Goal: Task Accomplishment & Management: Manage account settings

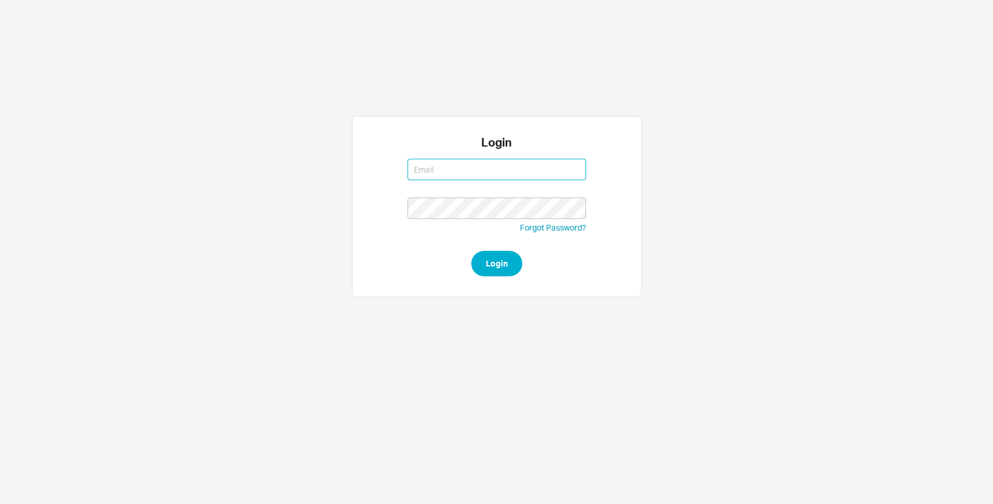
type input "rbleier@qualitybath.com"
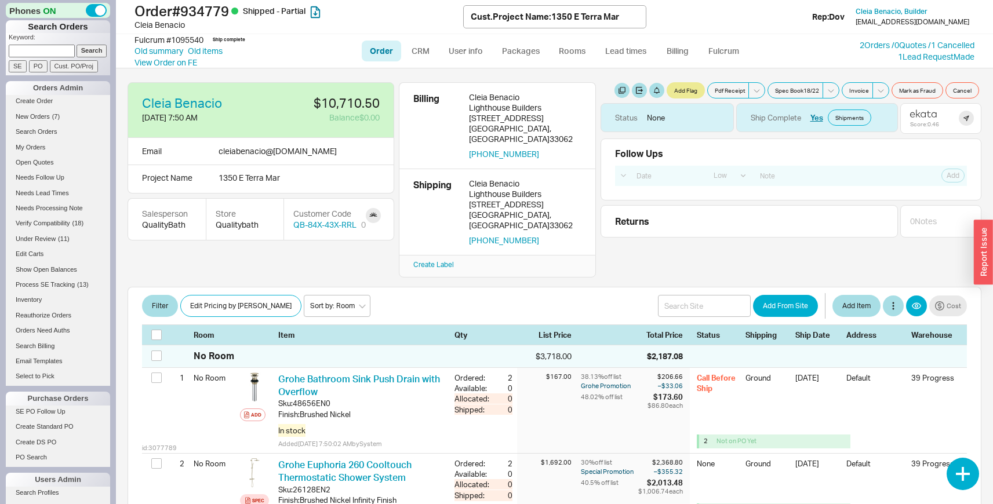
select select "LOW"
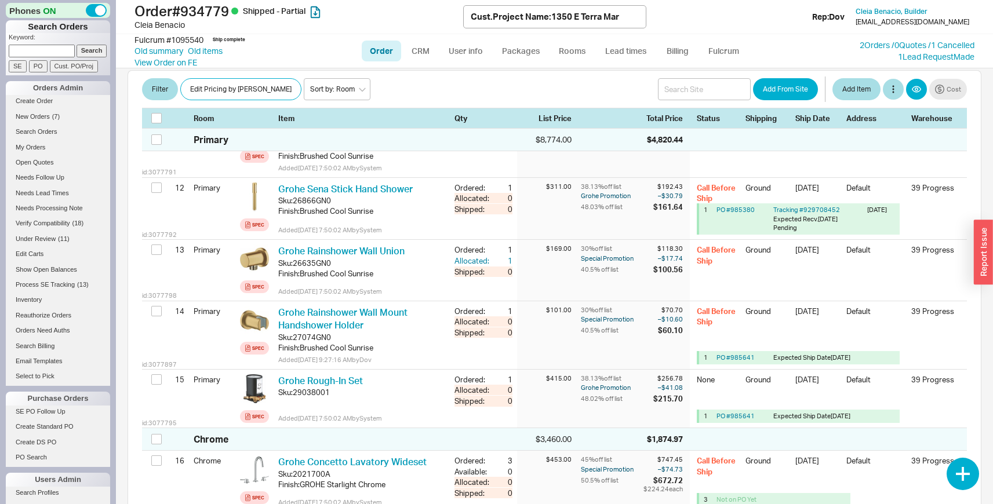
scroll to position [410, 0]
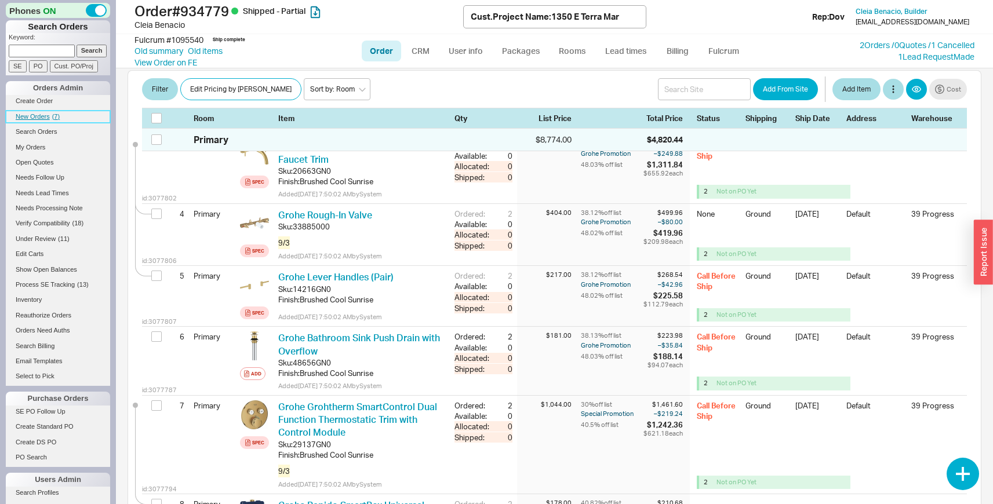
click at [59, 114] on span "( 7 )" at bounding box center [56, 116] width 8 height 7
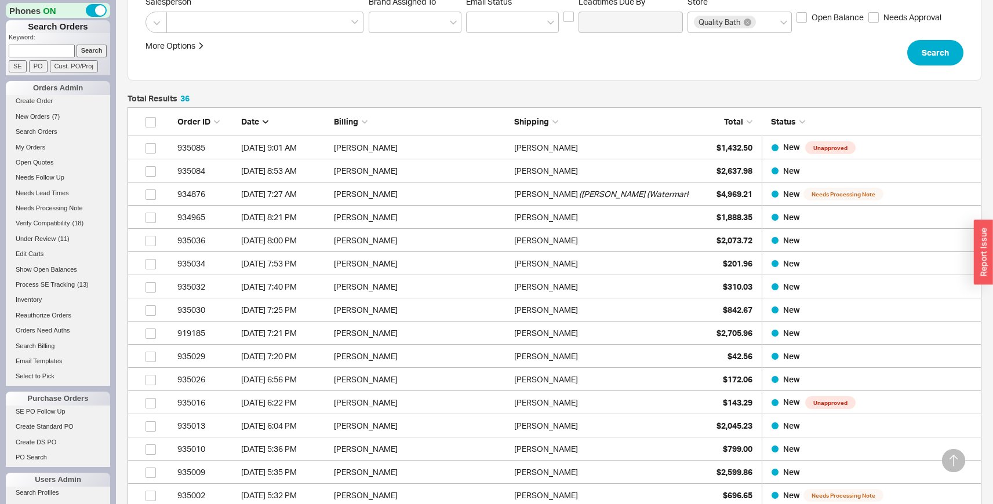
scroll to position [258, 0]
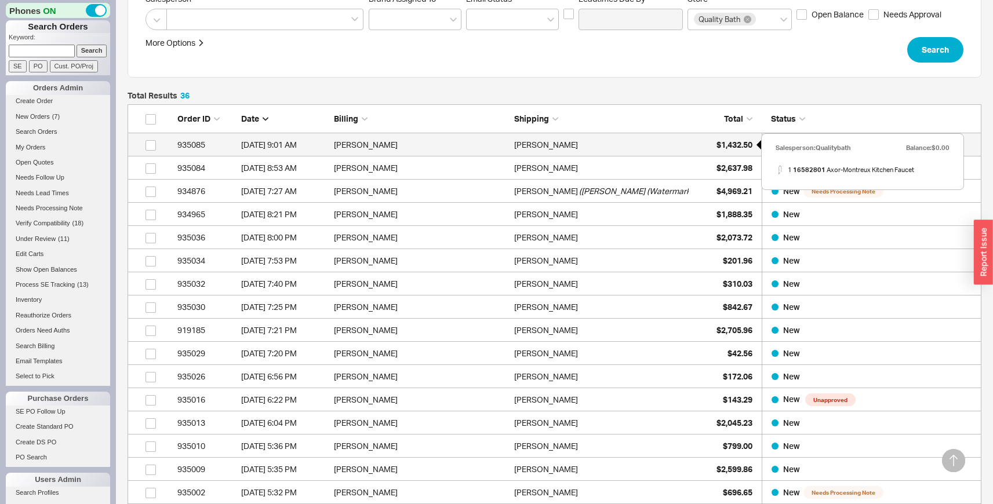
click at [706, 152] on div "$1,432.50" at bounding box center [723, 144] width 58 height 23
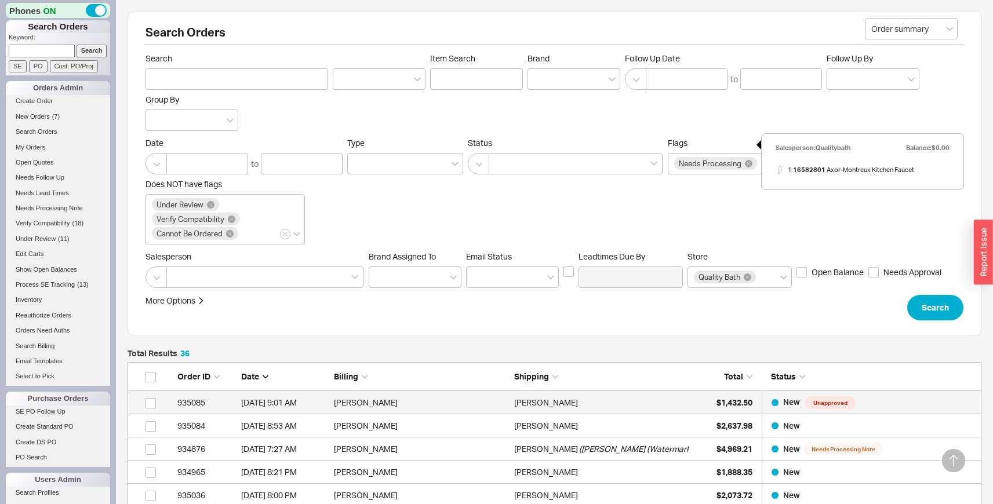
select select "LOW"
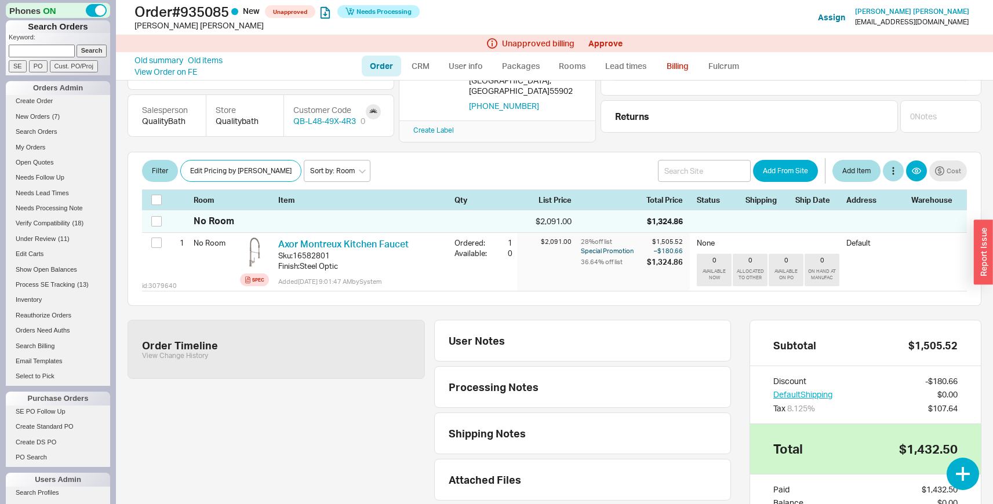
scroll to position [177, 0]
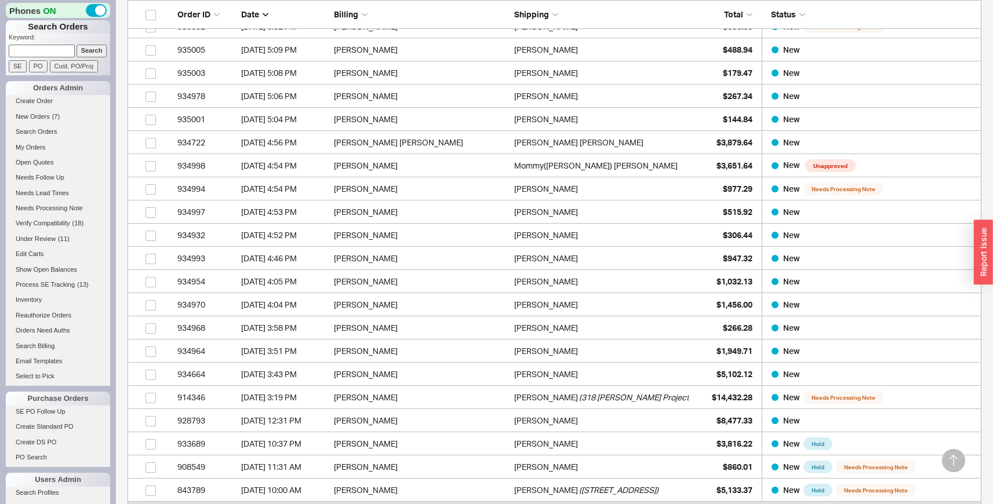
scroll to position [723, 0]
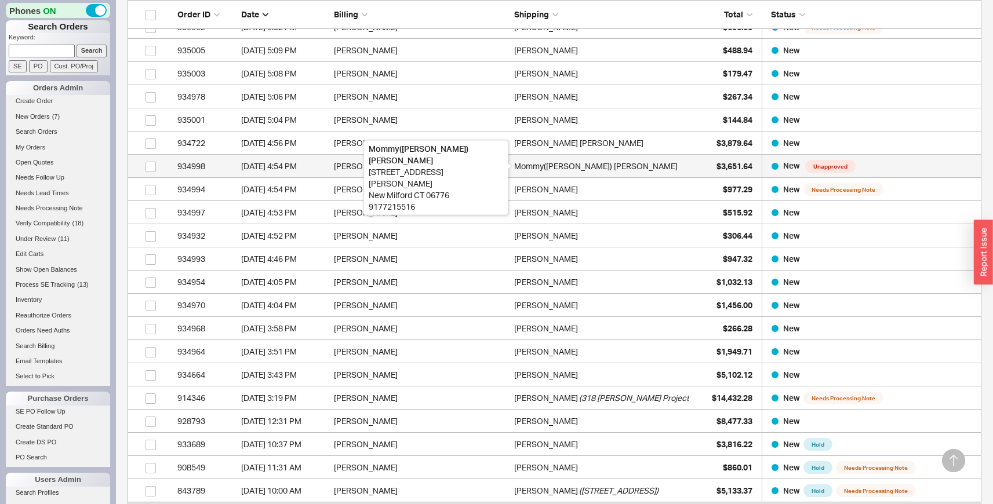
click at [555, 170] on div "Mommy(Cindy) Liu" at bounding box center [595, 166] width 163 height 23
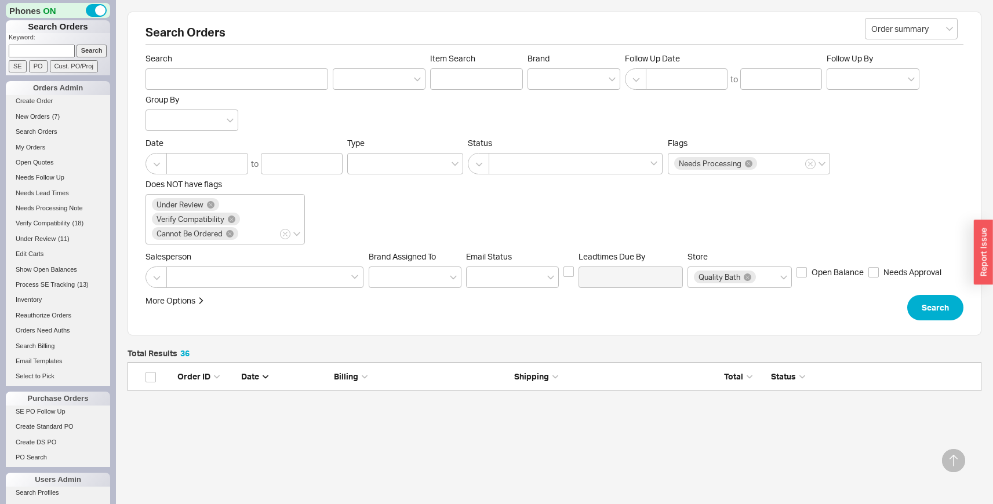
select select "LOW"
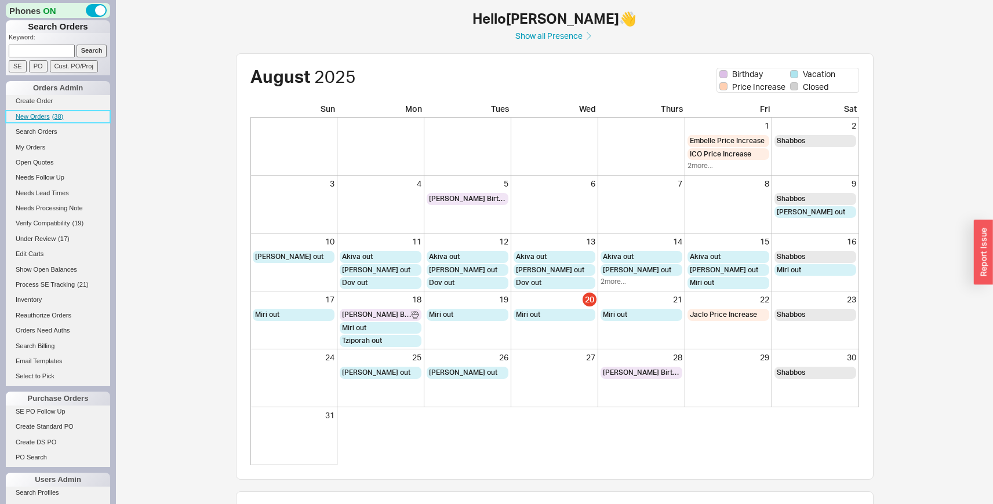
click at [54, 119] on span "( 38 )" at bounding box center [58, 116] width 12 height 7
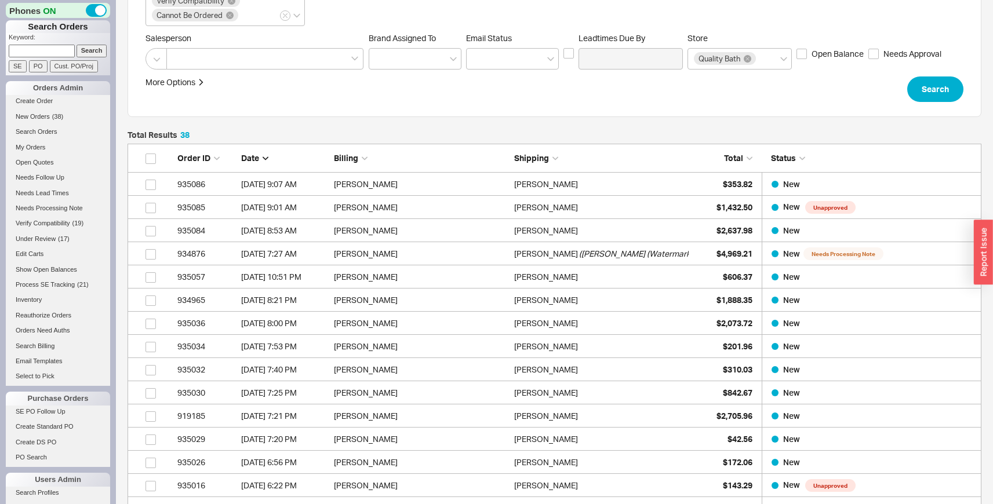
scroll to position [220, 0]
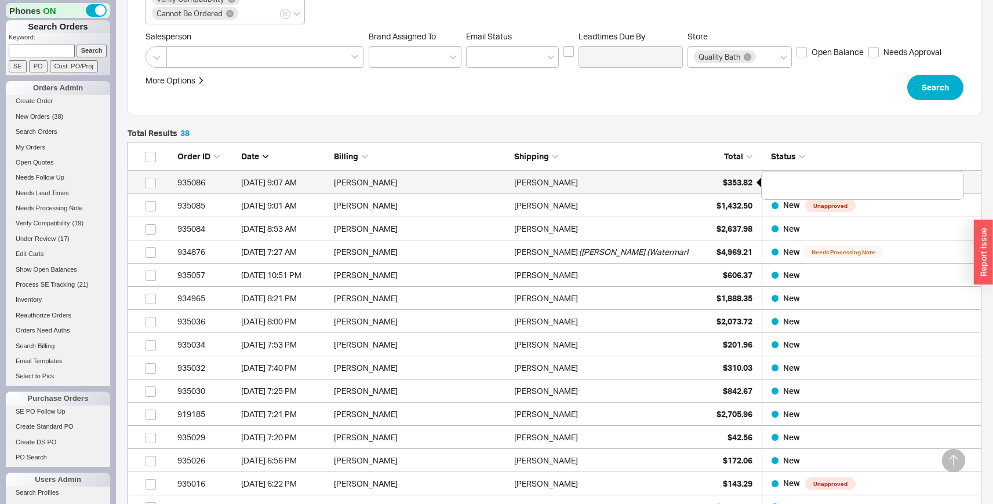
click at [732, 179] on span "$353.82" at bounding box center [738, 182] width 30 height 10
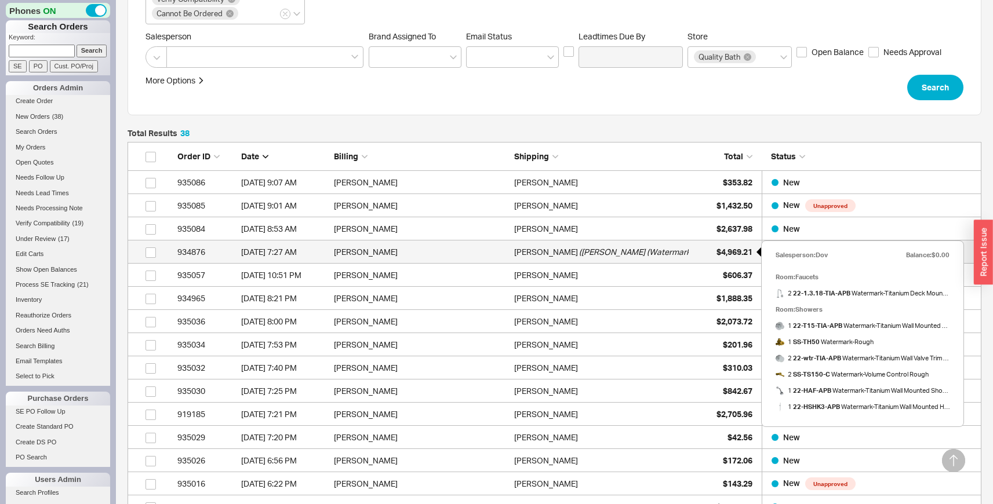
click at [699, 254] on div "$4,969.21" at bounding box center [723, 251] width 58 height 23
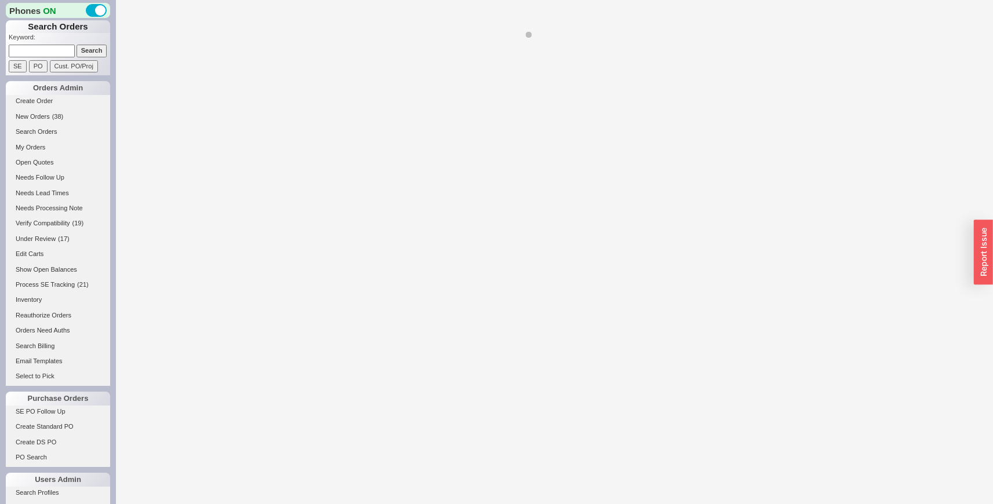
select select "LOW"
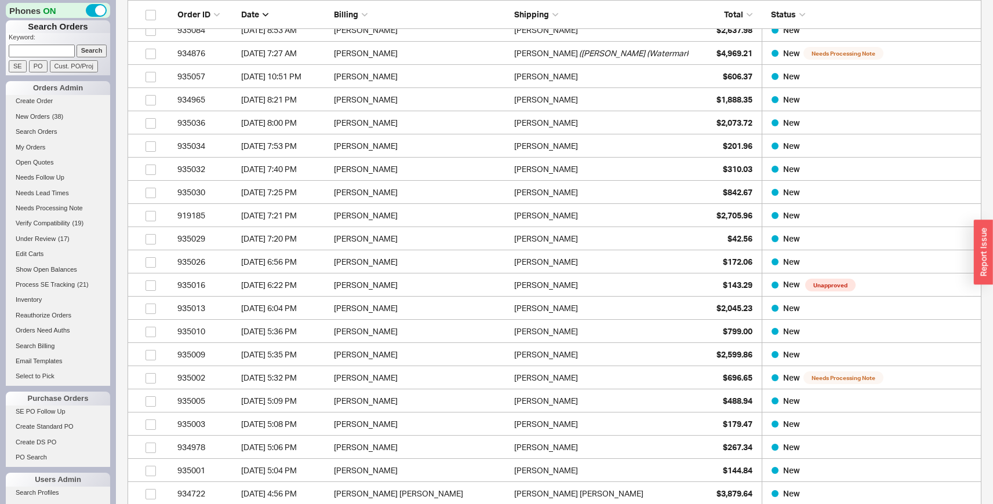
scroll to position [486, 0]
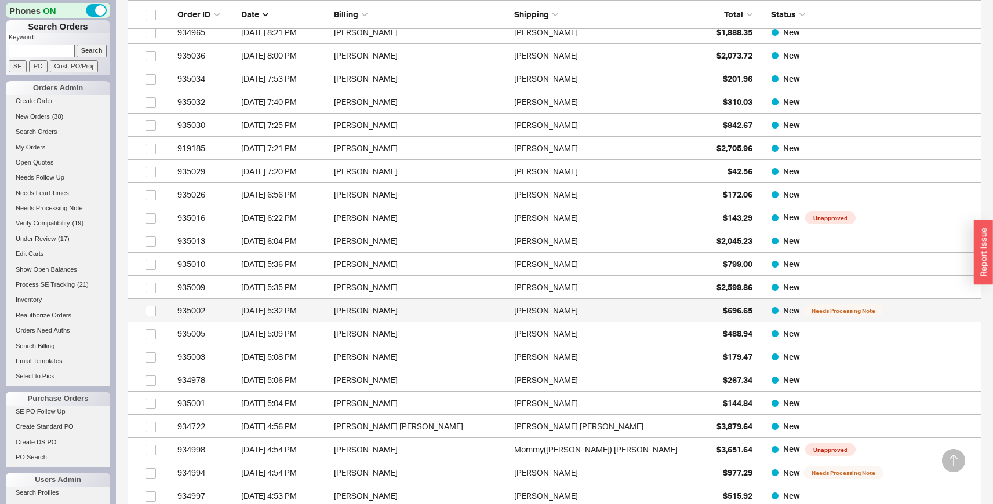
click at [681, 309] on div "Chuck Swartz" at bounding box center [601, 310] width 174 height 23
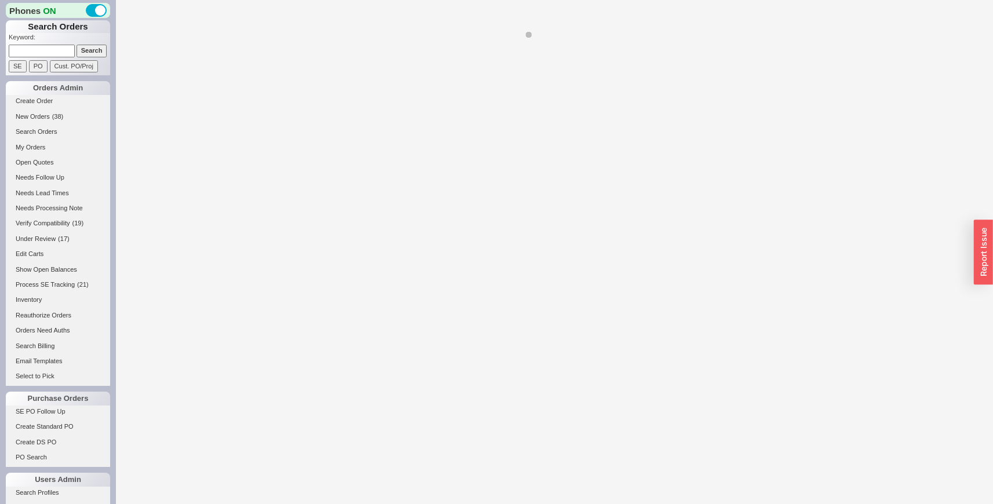
select select "LOW"
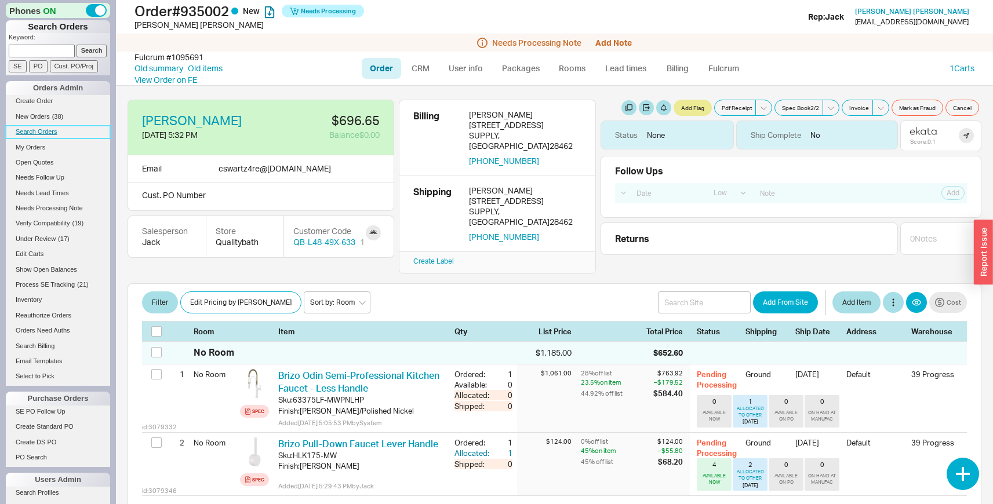
click at [40, 130] on link "Search Orders" at bounding box center [58, 132] width 104 height 12
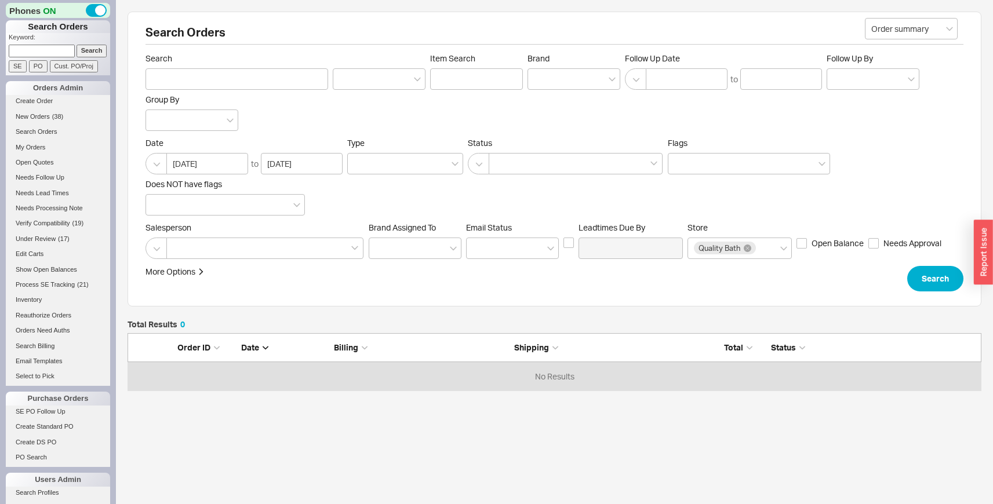
scroll to position [49, 845]
click at [172, 272] on div "More Options" at bounding box center [170, 272] width 50 height 12
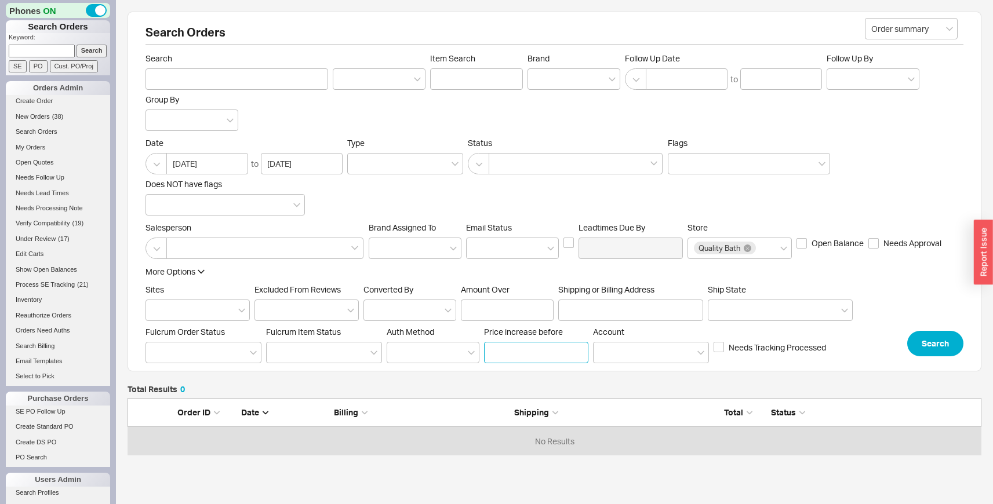
click at [521, 353] on input at bounding box center [536, 352] width 104 height 21
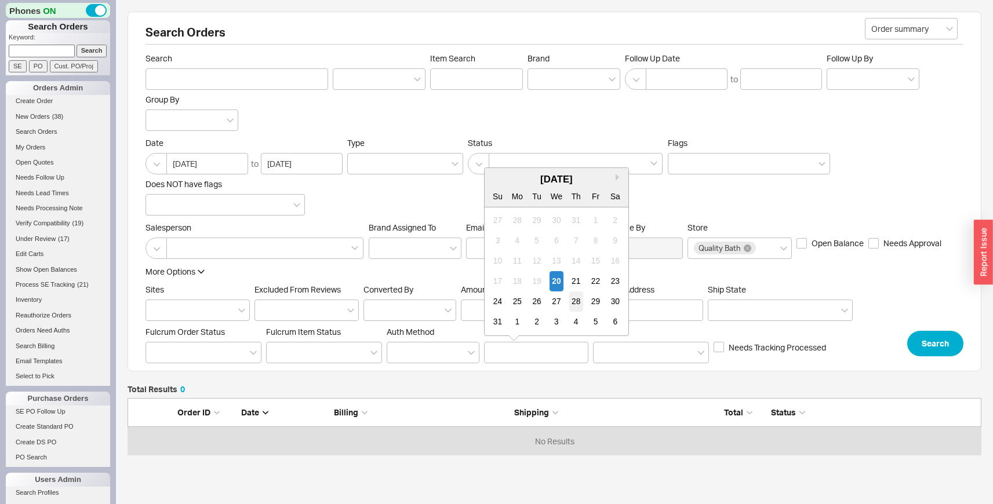
click at [578, 296] on div "28" at bounding box center [576, 301] width 14 height 20
type input "08/28/2025"
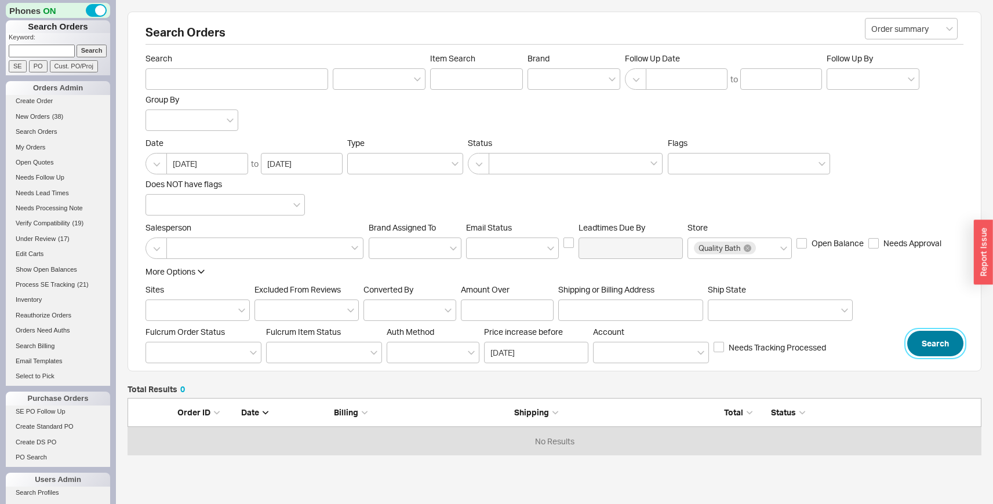
click at [927, 333] on button "Search" at bounding box center [935, 343] width 56 height 25
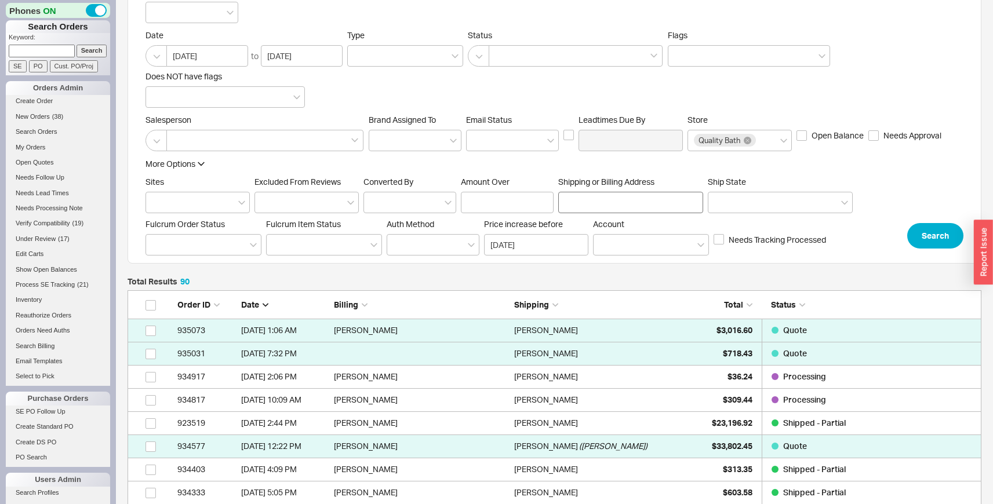
scroll to position [110, 0]
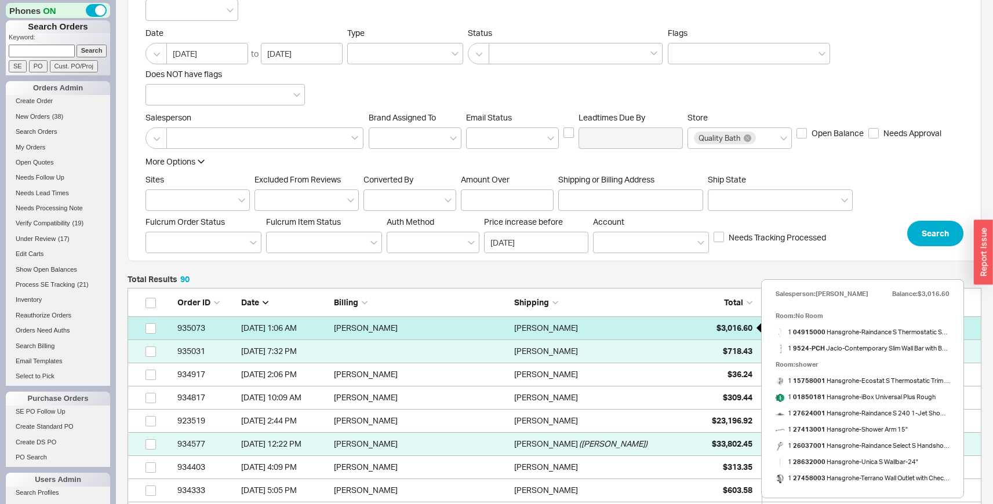
click at [732, 326] on span "$3,016.60" at bounding box center [734, 328] width 36 height 10
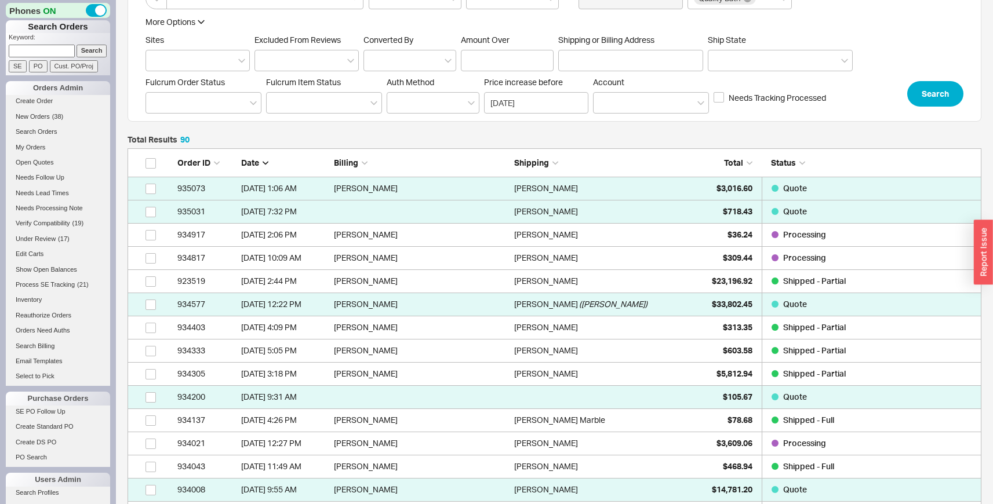
scroll to position [264, 0]
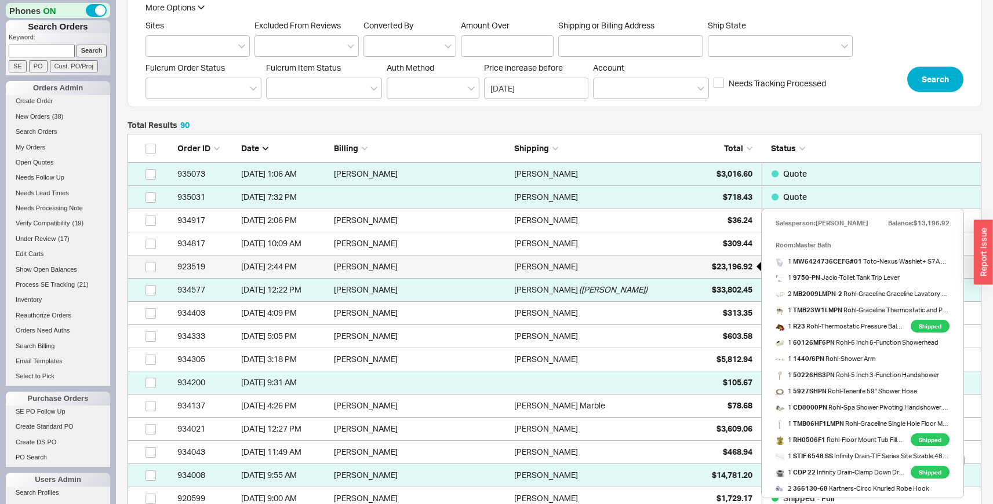
click at [718, 267] on span "$23,196.92" at bounding box center [732, 266] width 41 height 10
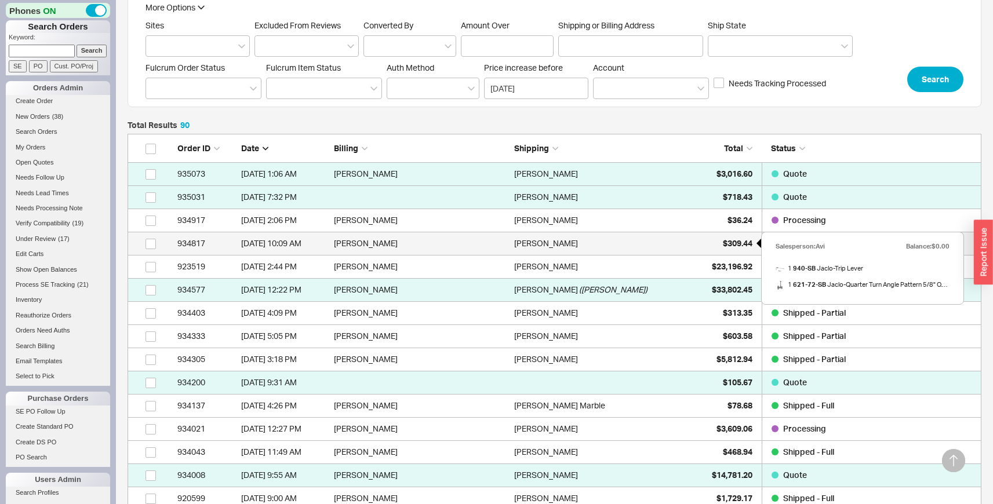
click at [710, 242] on div "$309.44" at bounding box center [723, 243] width 58 height 23
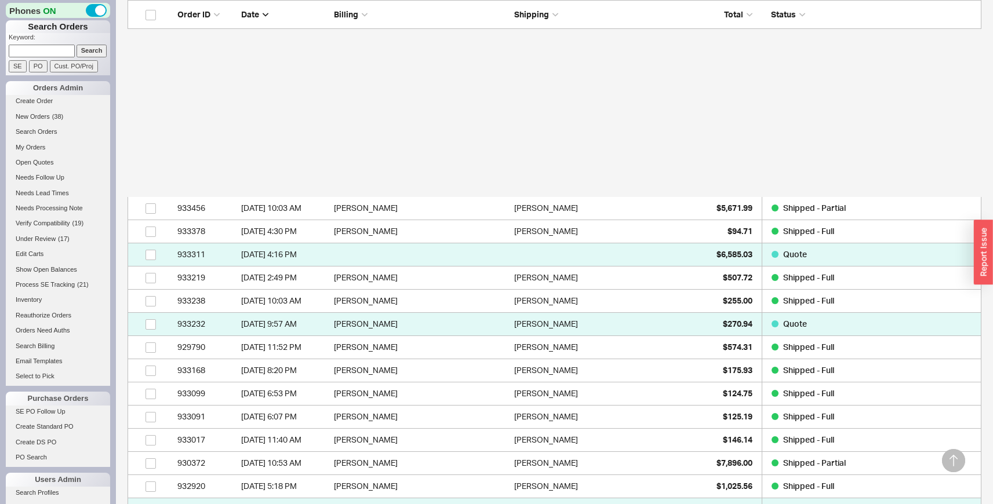
scroll to position [862, 0]
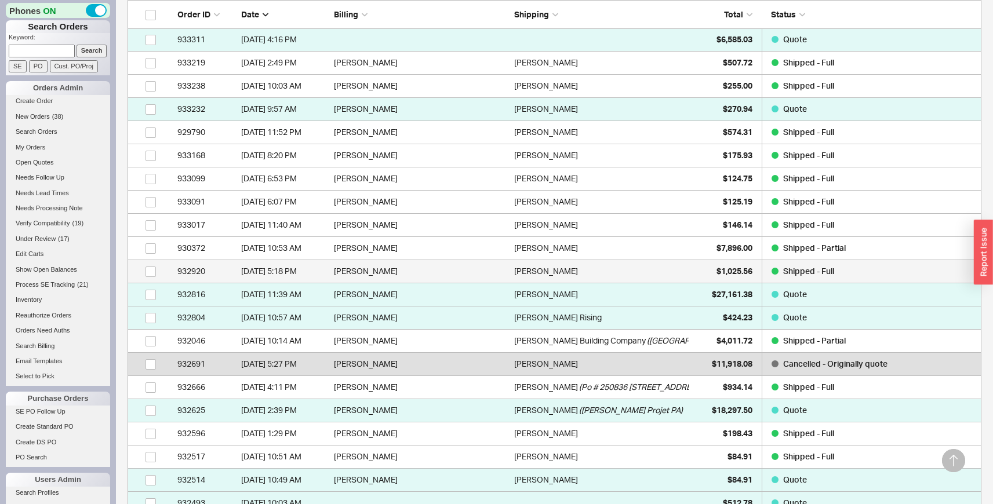
click at [594, 261] on div "Kurt Backhus" at bounding box center [601, 271] width 174 height 23
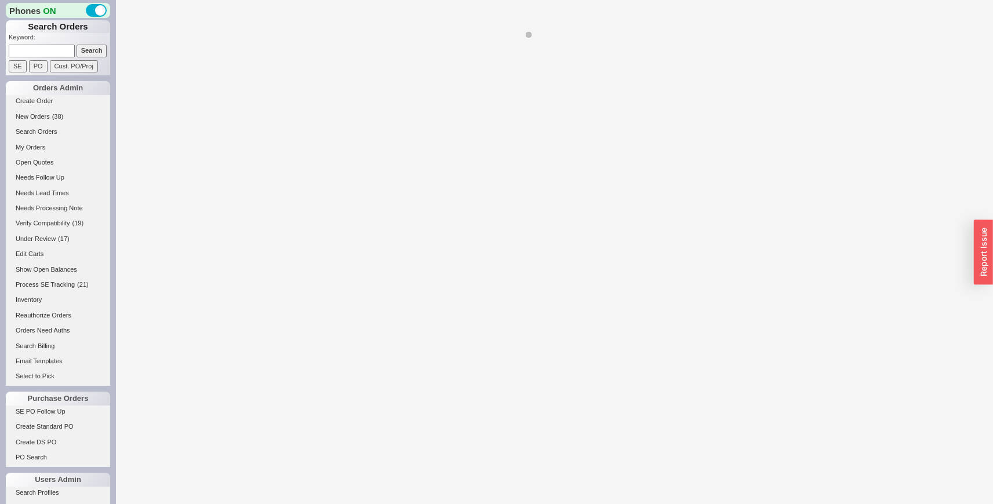
select select "LOW"
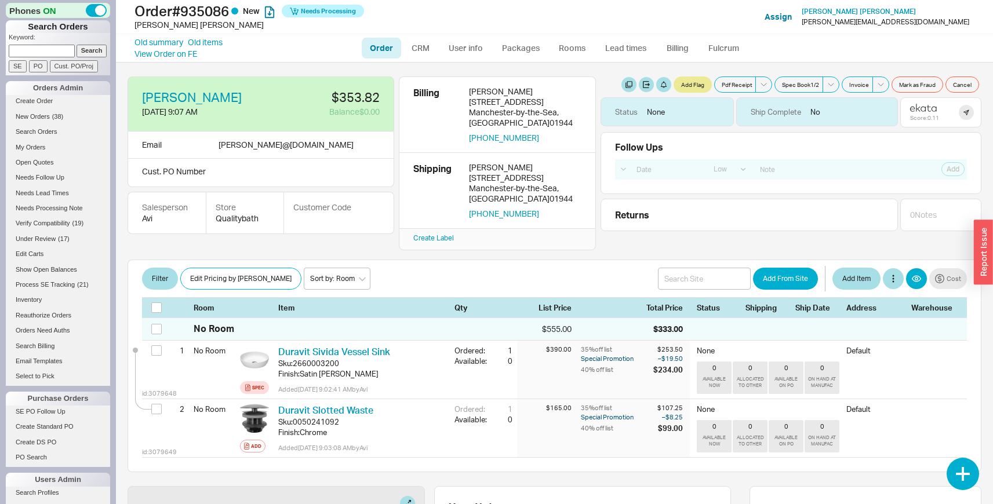
select select "LOW"
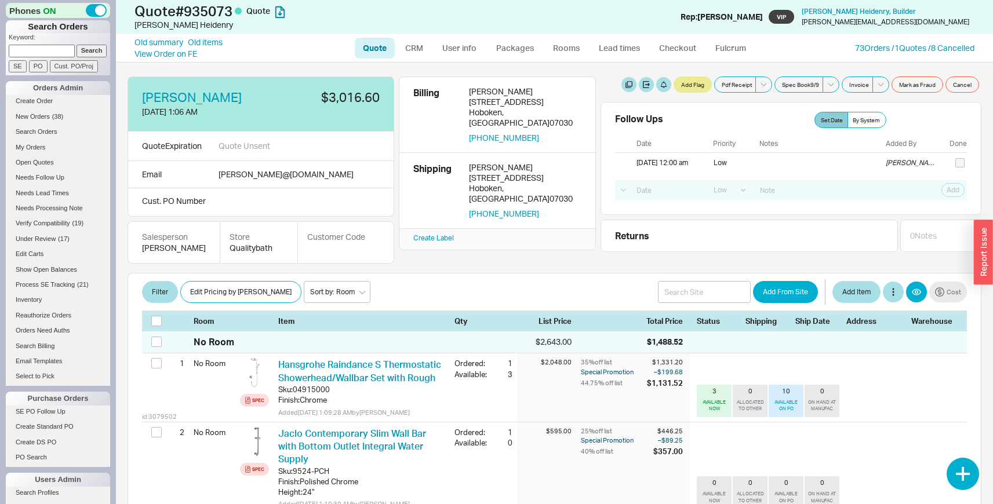
select select "LOW"
click at [215, 44] on link "Old items" at bounding box center [205, 43] width 35 height 12
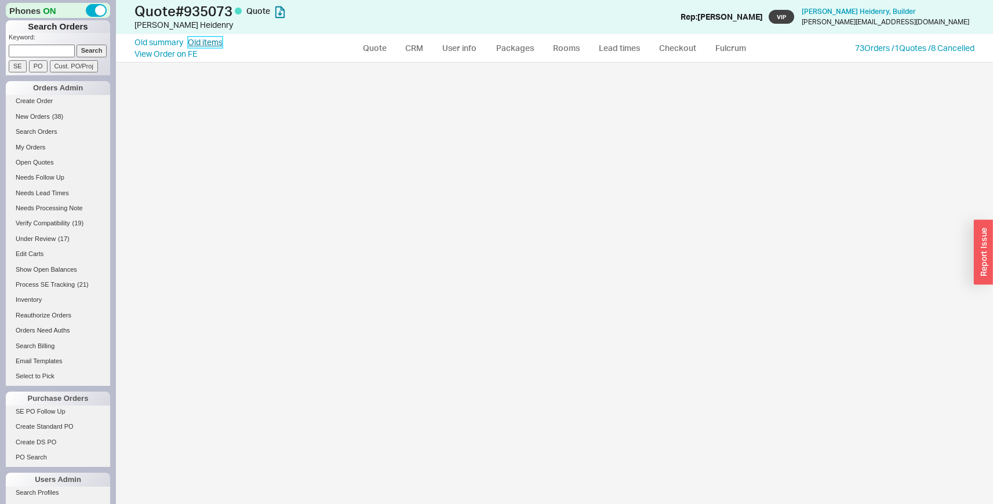
select select "3"
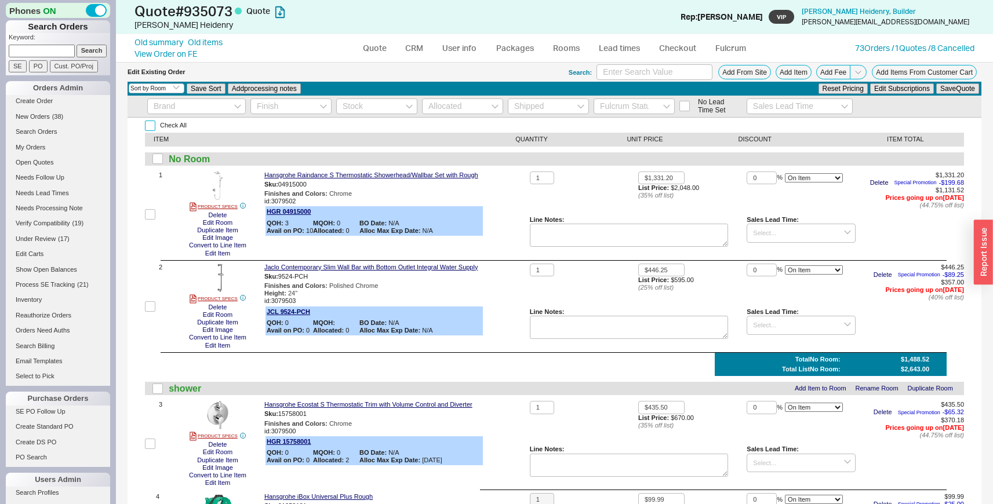
click at [150, 124] on input "Check All" at bounding box center [150, 126] width 10 height 10
checkbox input "true"
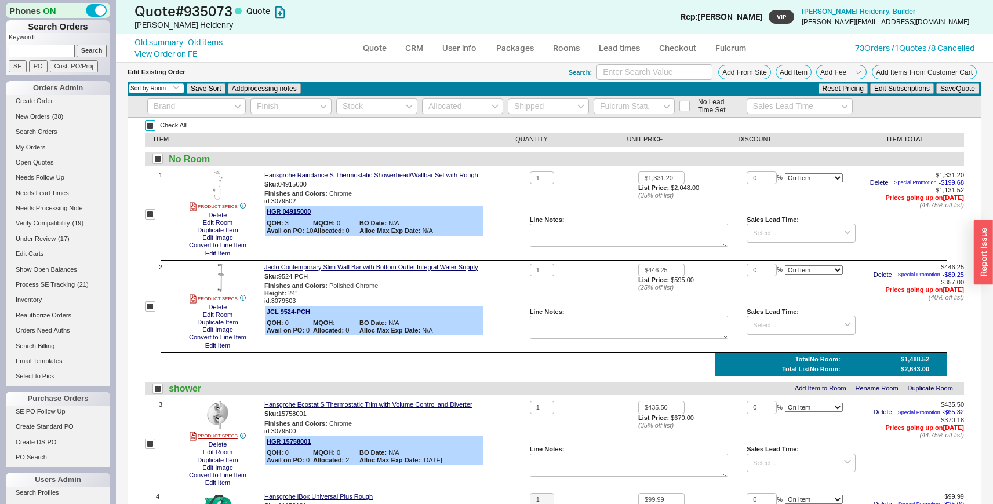
checkbox input "true"
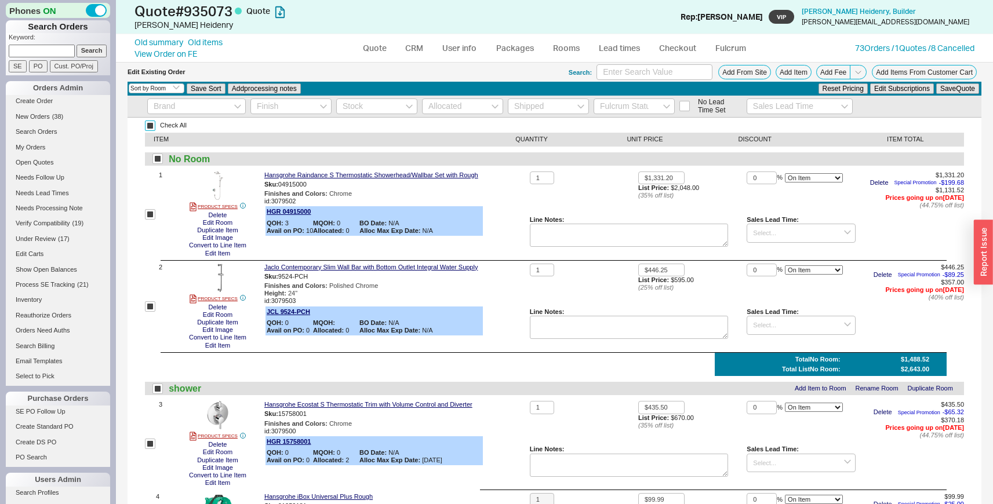
checkbox input "true"
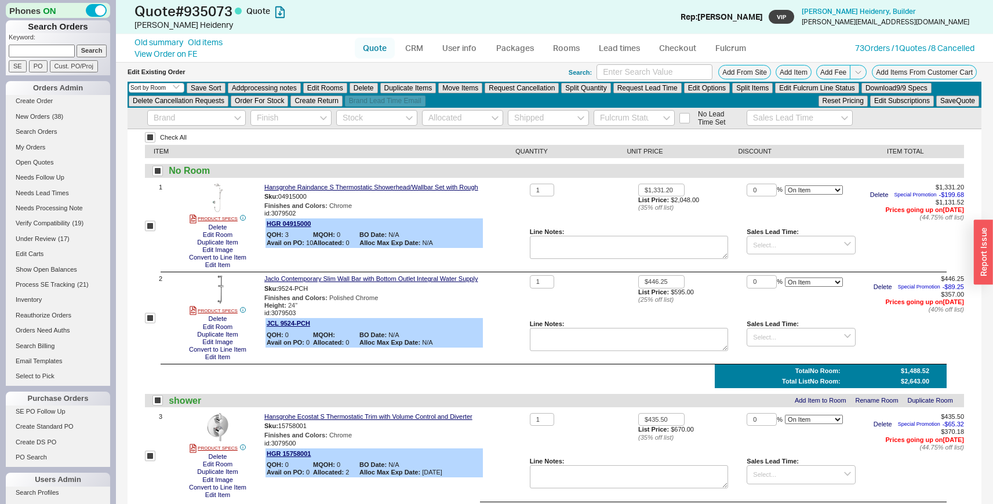
click at [377, 45] on link "Quote" at bounding box center [375, 48] width 40 height 21
select select "LOW"
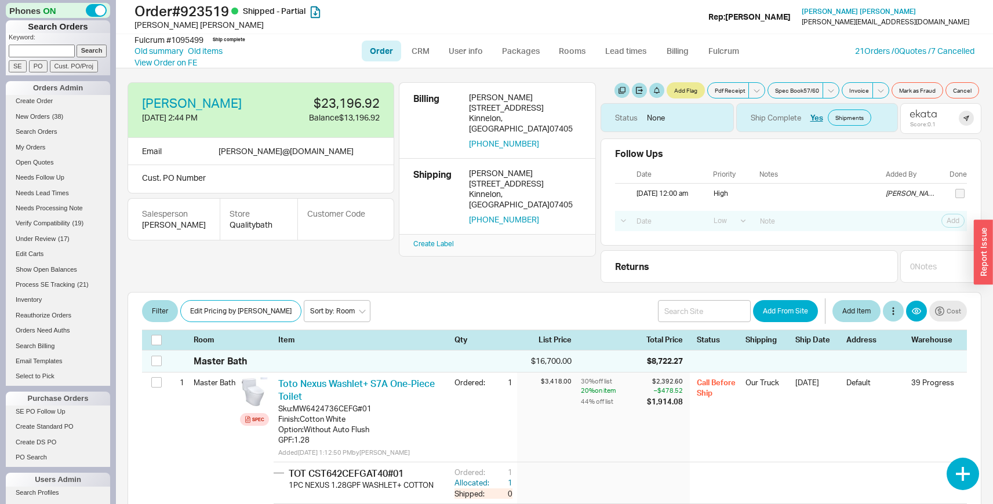
select select "LOW"
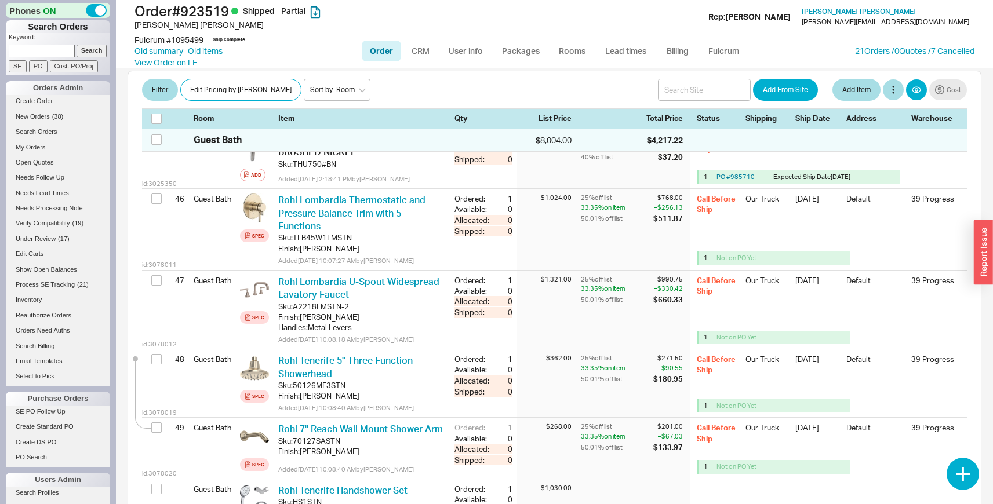
scroll to position [3463, 0]
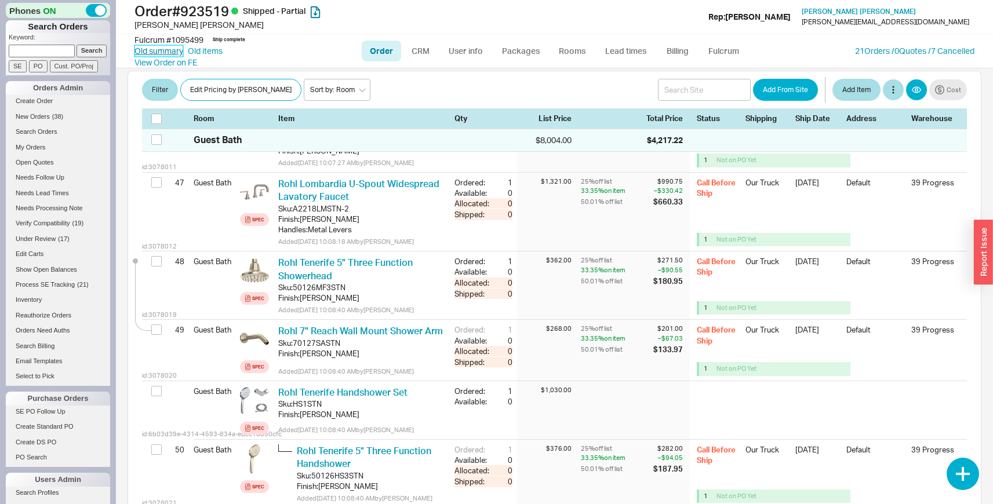
click at [169, 52] on link "Old summary" at bounding box center [158, 51] width 49 height 12
select select "*"
select select "LOW"
select select "3"
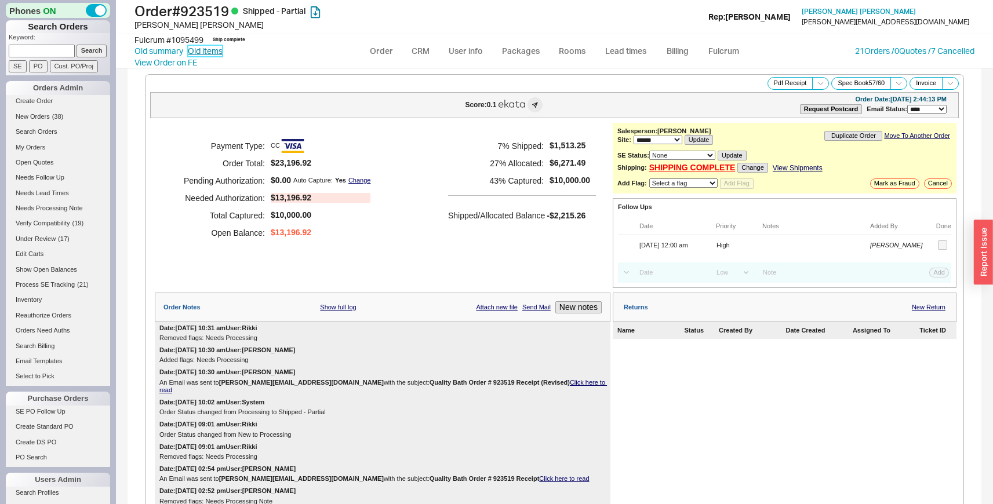
click at [210, 52] on link "Old items" at bounding box center [205, 51] width 35 height 12
select select "3"
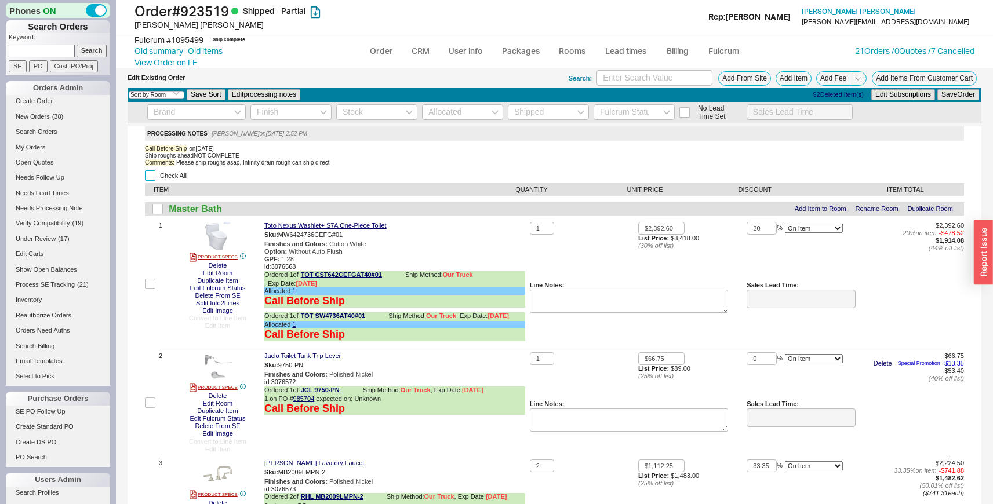
click at [149, 177] on input "Check All" at bounding box center [150, 175] width 10 height 10
checkbox input "true"
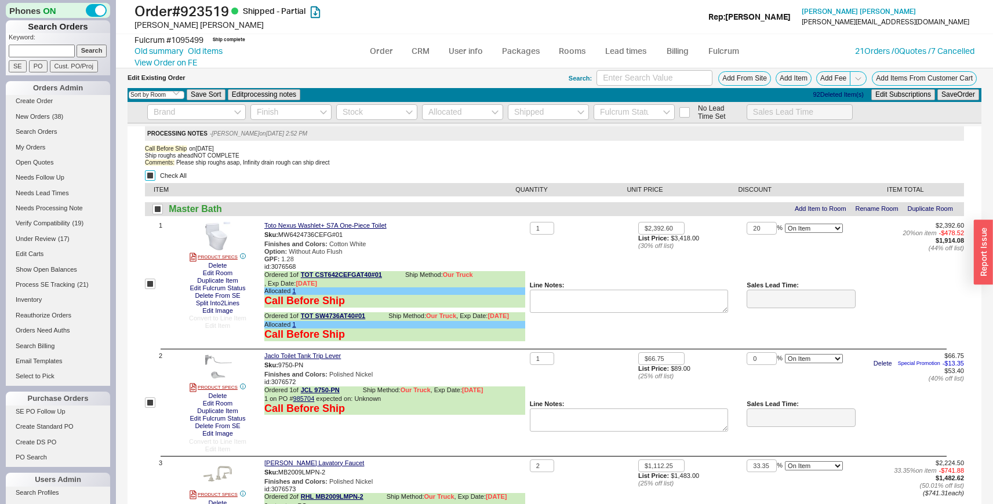
checkbox input "true"
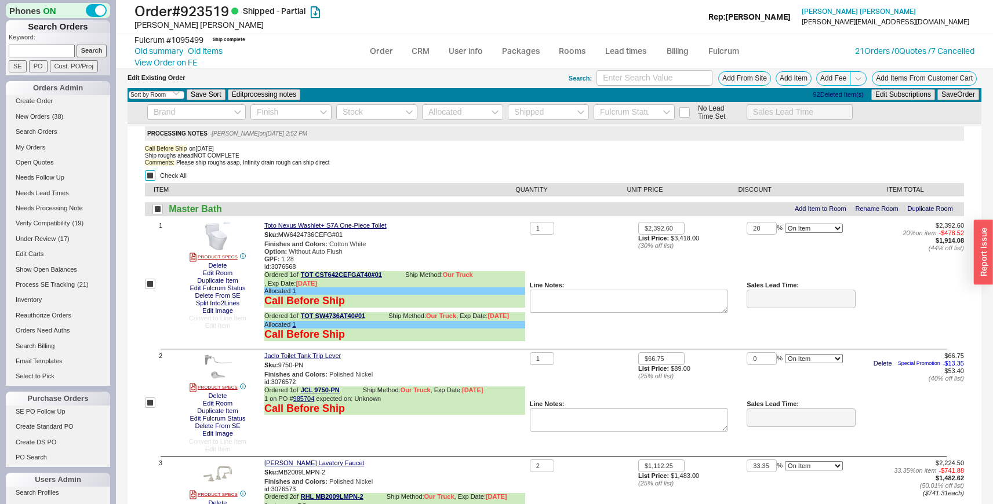
checkbox input "true"
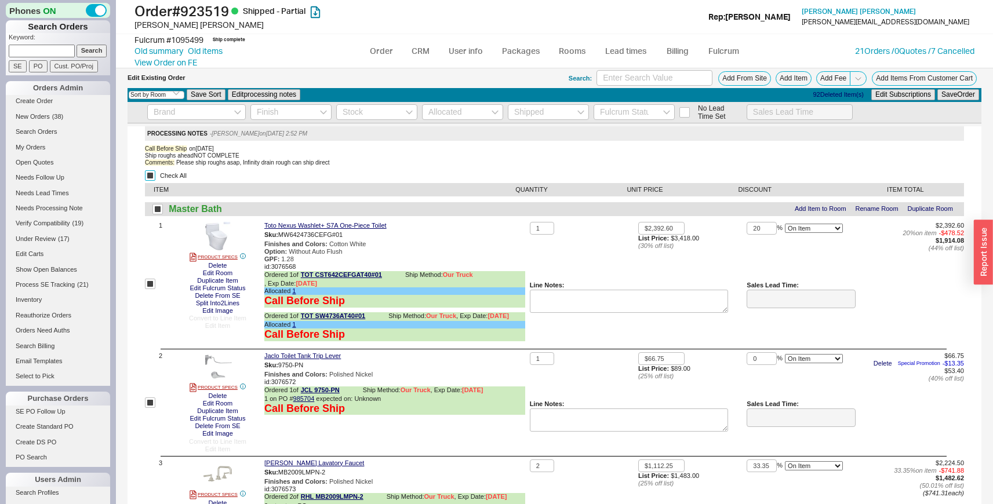
checkbox input "true"
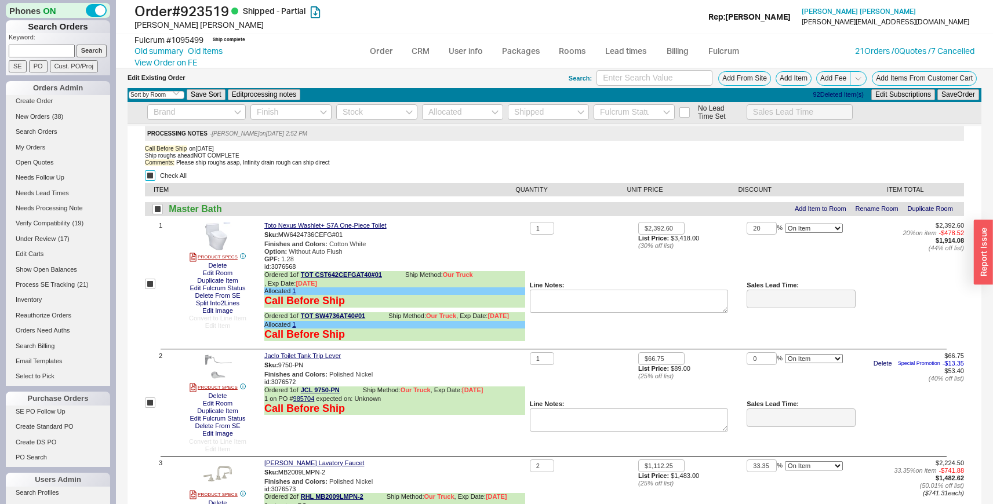
checkbox input "true"
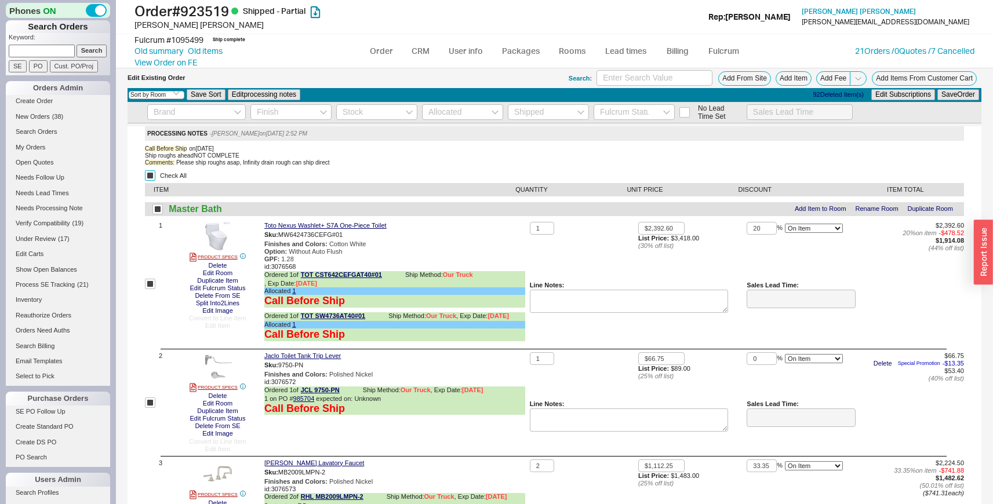
checkbox input "true"
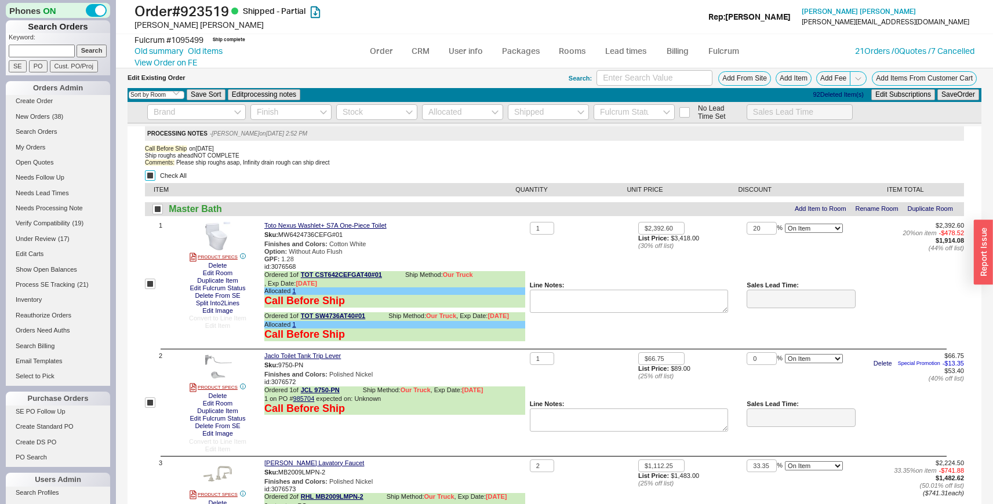
checkbox input "true"
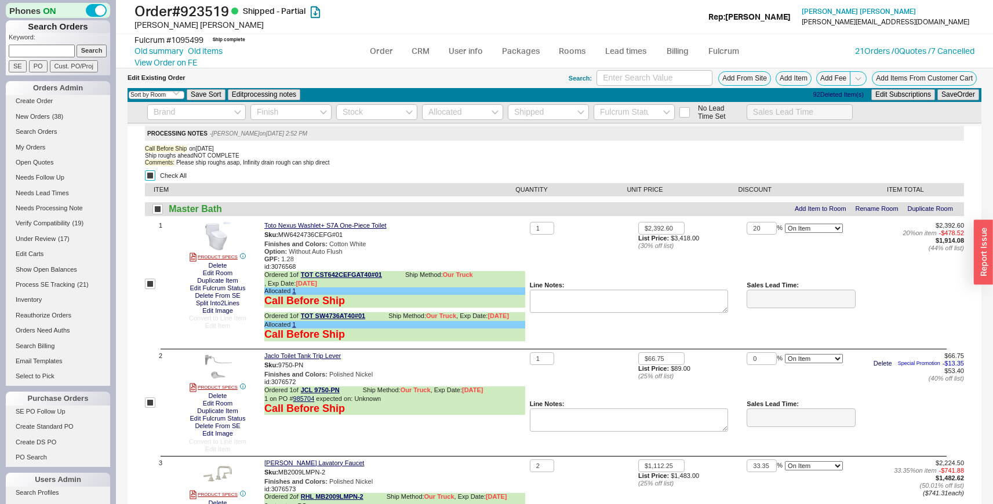
checkbox input "true"
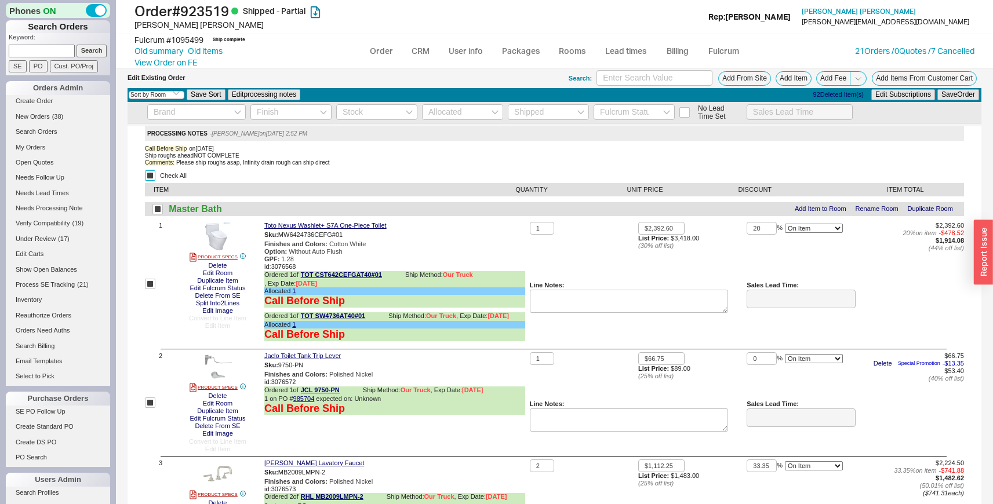
checkbox input "true"
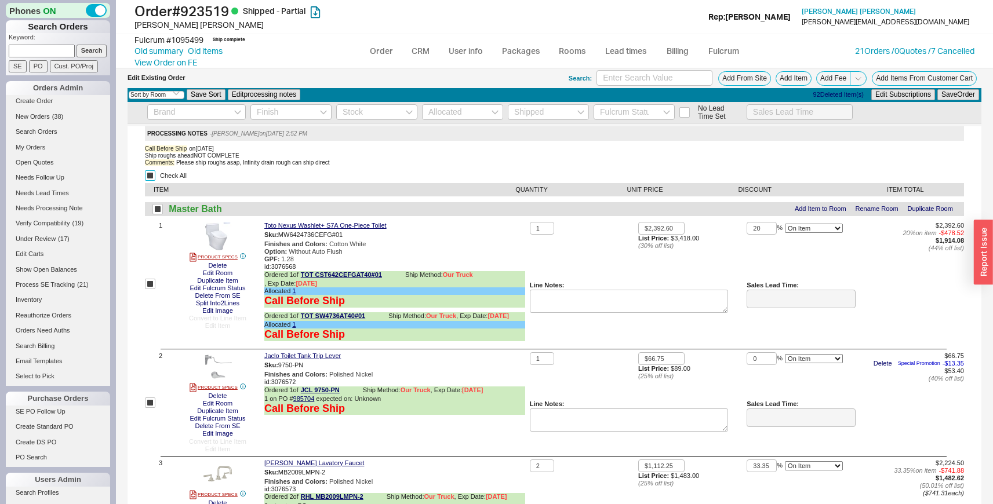
checkbox input "true"
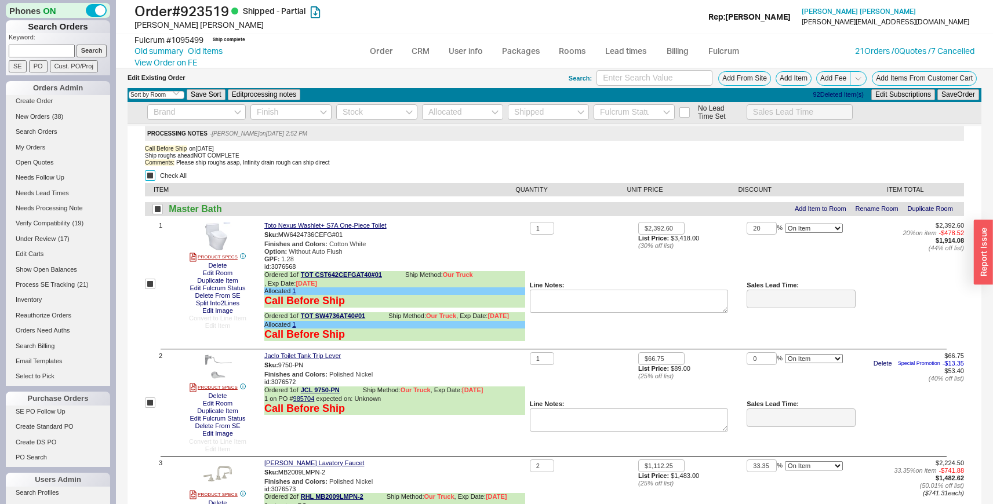
checkbox input "true"
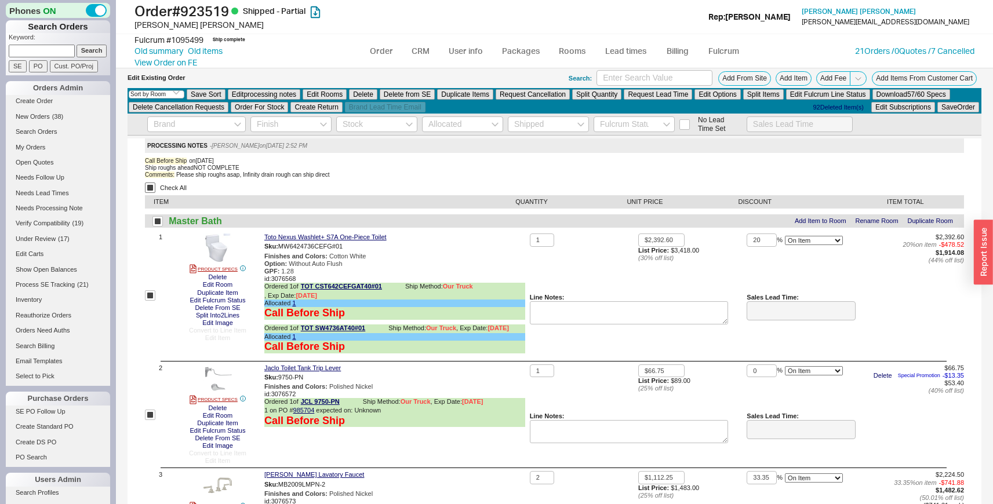
click at [149, 177] on span "Comments:" at bounding box center [160, 175] width 30 height 6
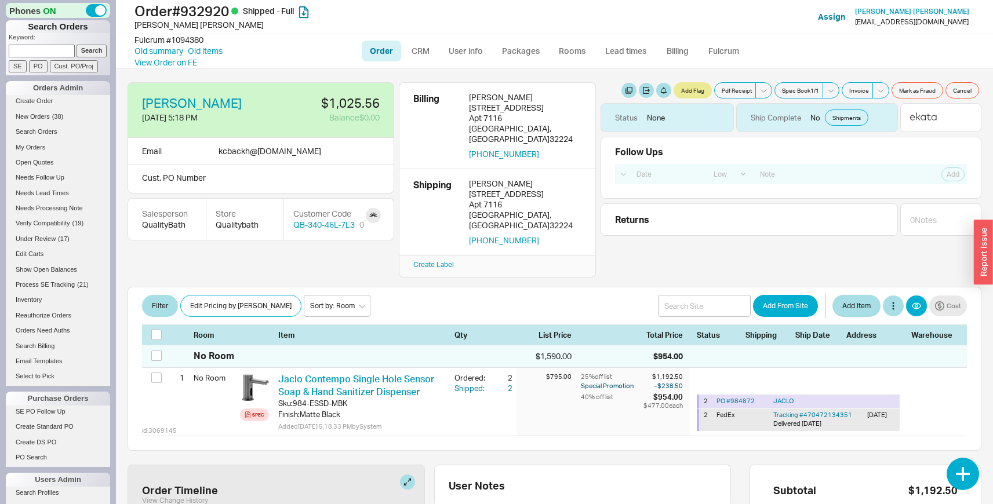
select select "LOW"
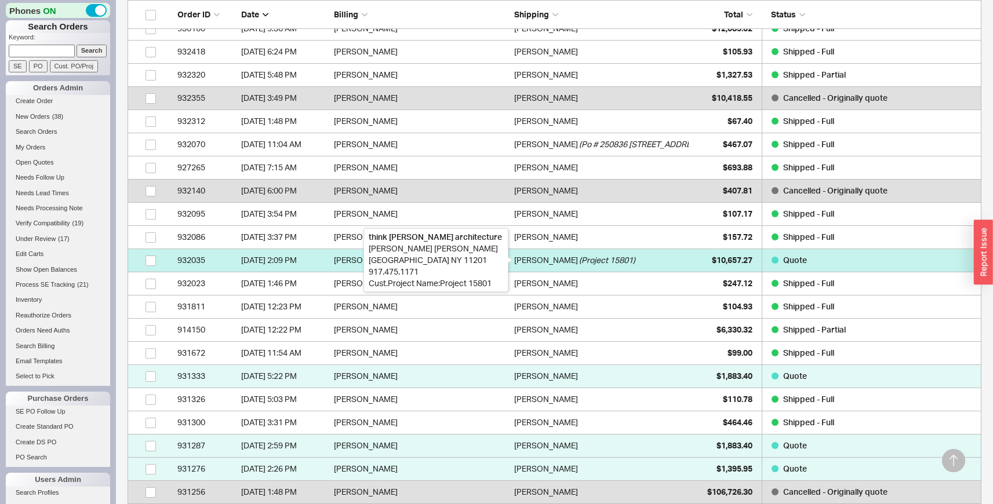
scroll to position [2129, 845]
click at [578, 268] on div "Jessica Salomons-Bordes" at bounding box center [546, 260] width 64 height 23
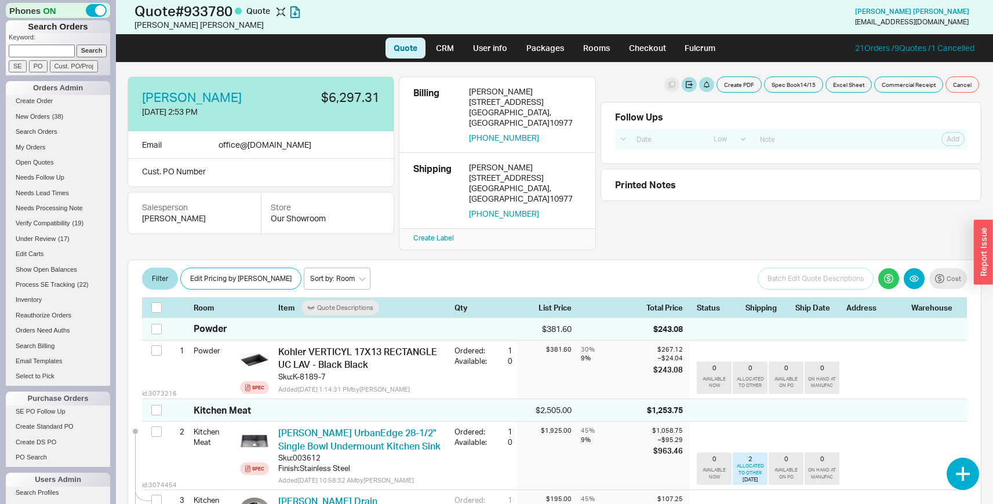
select select "LOW"
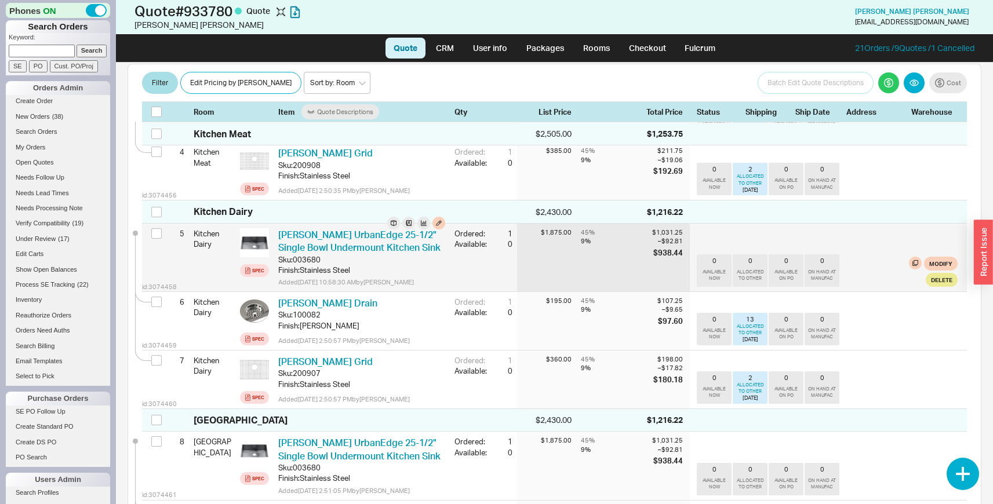
scroll to position [290, 0]
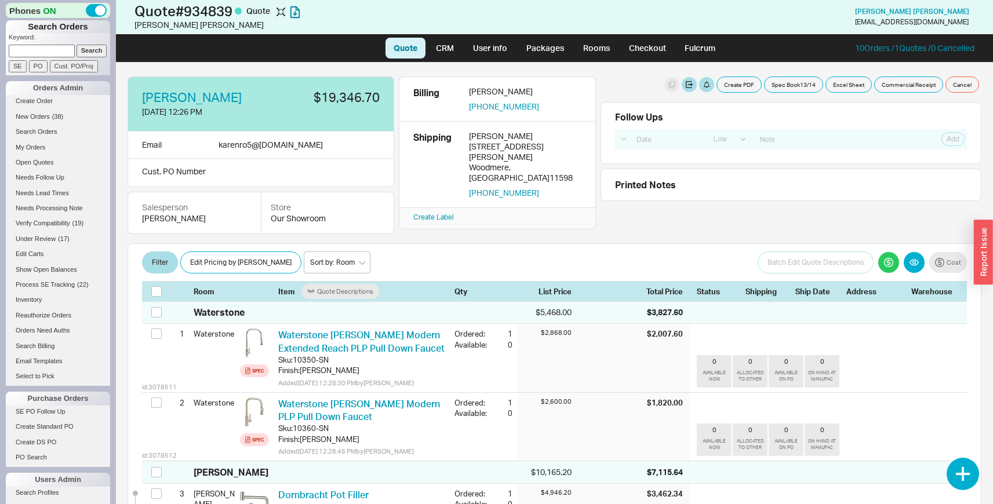
select select "LOW"
